Goal: Communication & Community: Participate in discussion

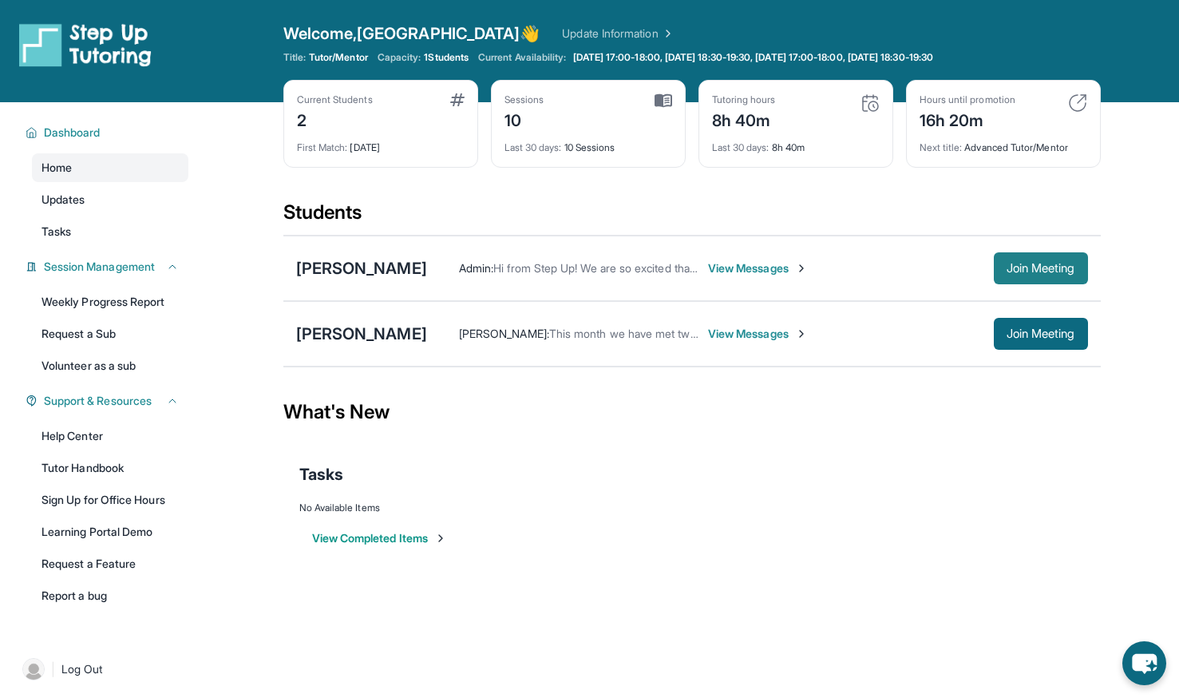
click at [1057, 266] on span "Join Meeting" at bounding box center [1041, 268] width 69 height 10
click at [754, 267] on span "View Messages" at bounding box center [758, 268] width 100 height 16
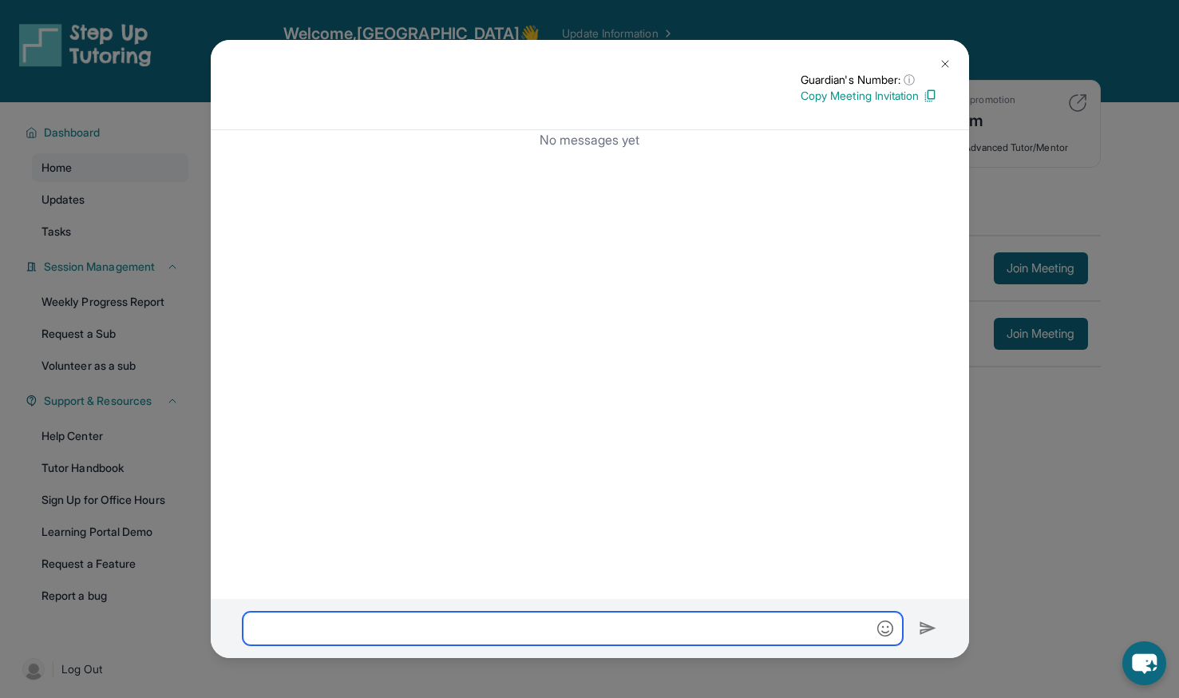
click at [613, 624] on input "text" at bounding box center [573, 628] width 660 height 34
type input "*"
type input "**********"
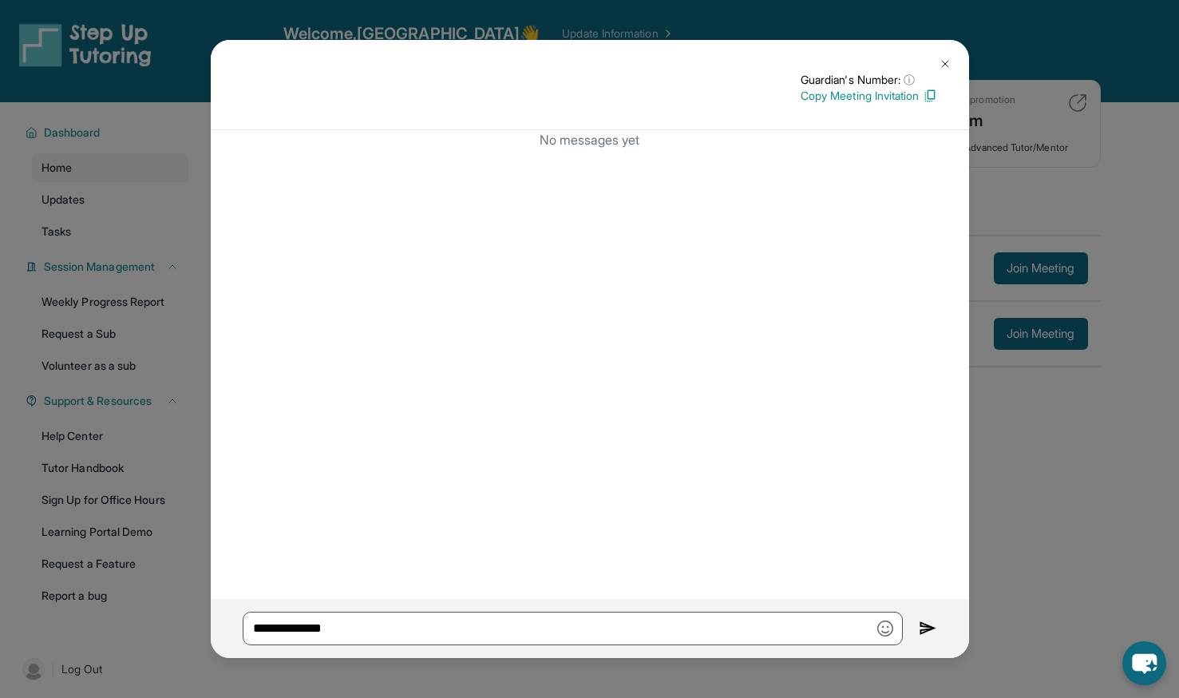
click at [948, 62] on img at bounding box center [945, 63] width 13 height 13
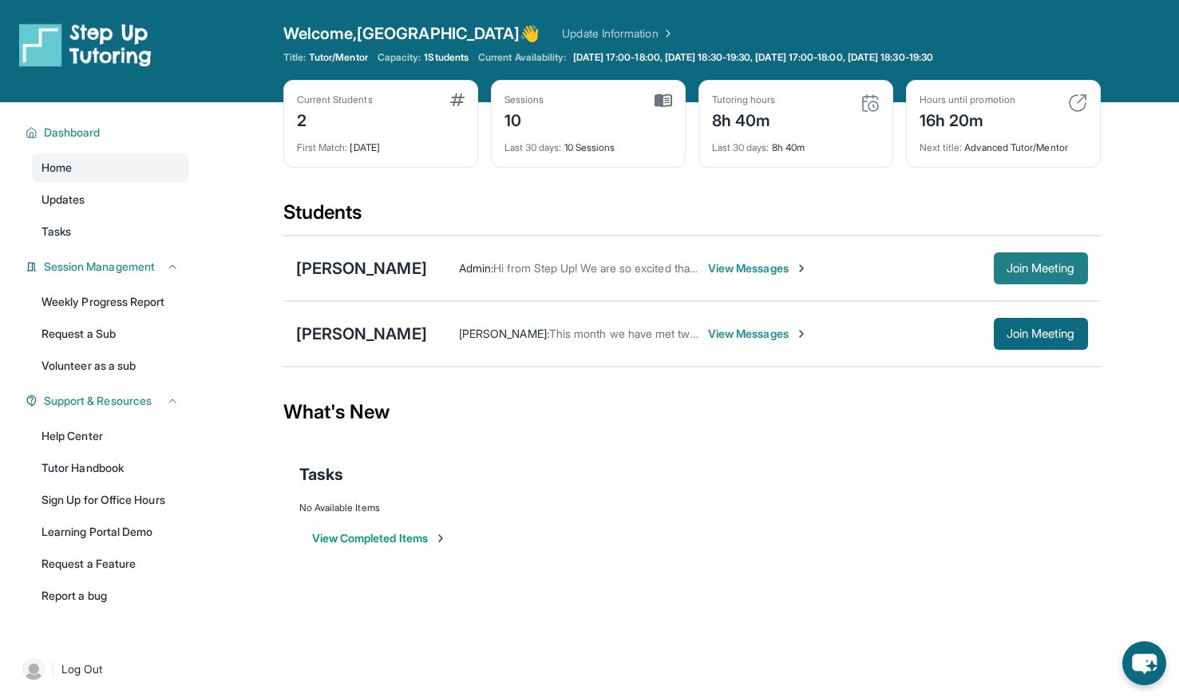
click at [1023, 256] on button "Join Meeting" at bounding box center [1041, 268] width 94 height 32
click at [994, 266] on button "Join Meeting" at bounding box center [1041, 268] width 94 height 32
click at [1023, 257] on button "Join Meeting" at bounding box center [1041, 268] width 94 height 32
